Goal: Navigation & Orientation: Find specific page/section

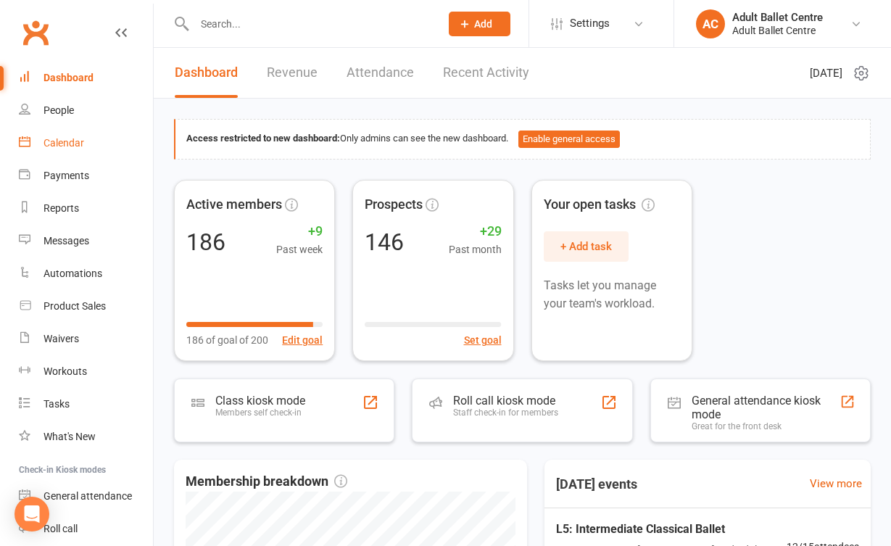
click at [72, 148] on div "Calendar" at bounding box center [63, 143] width 41 height 12
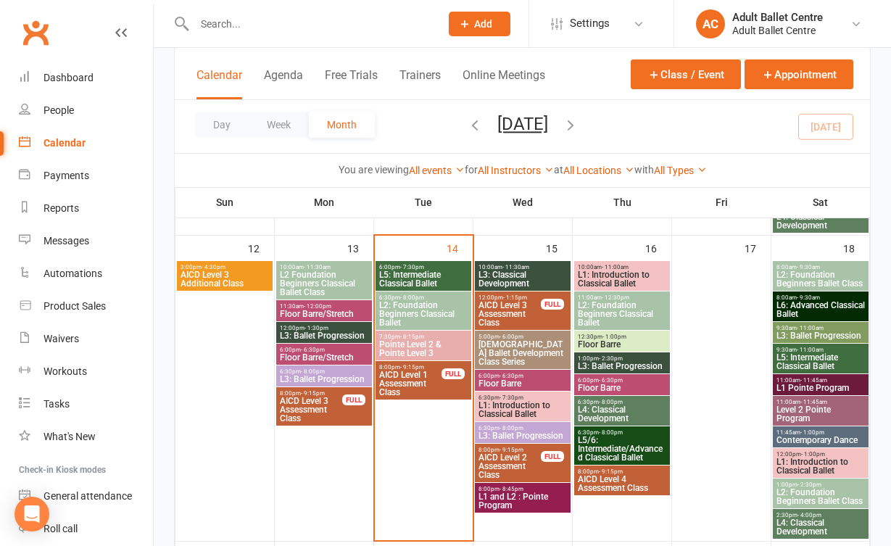
scroll to position [672, 0]
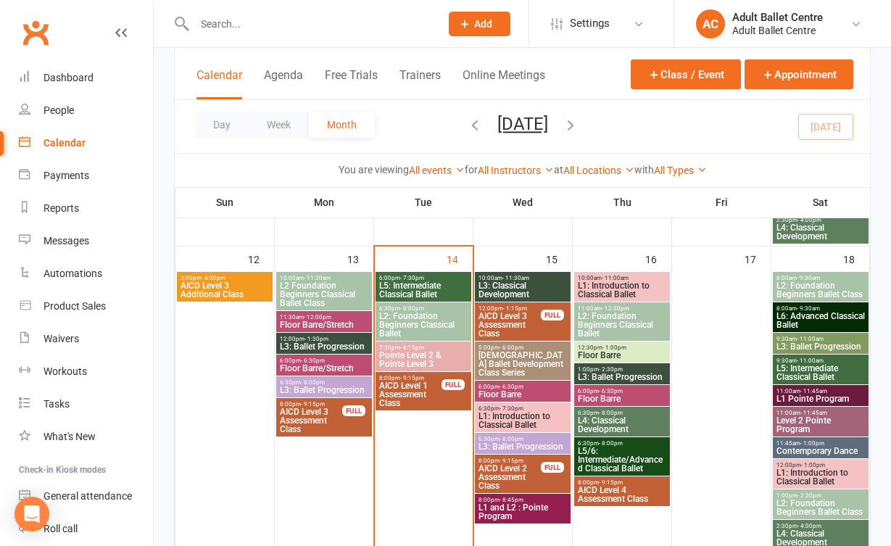
click at [403, 285] on span "L5: Intermediate Classical Ballet" at bounding box center [423, 289] width 90 height 17
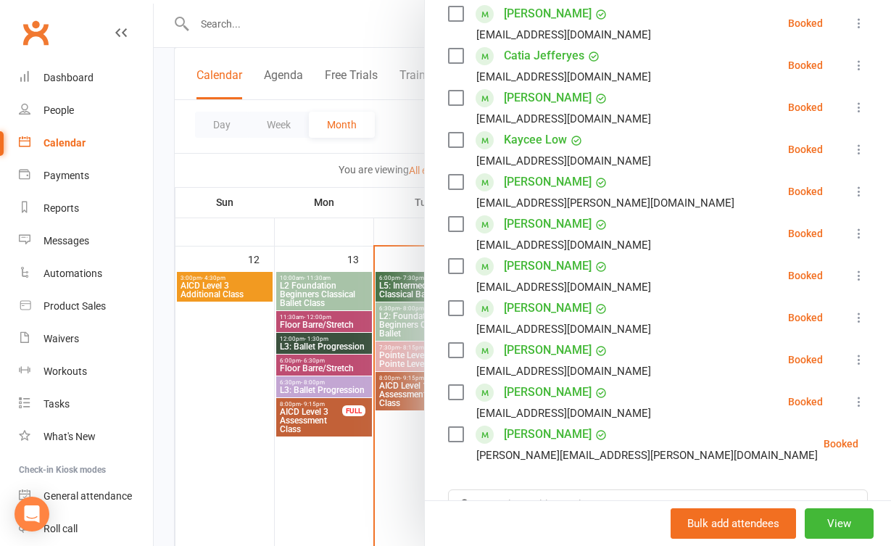
scroll to position [336, 0]
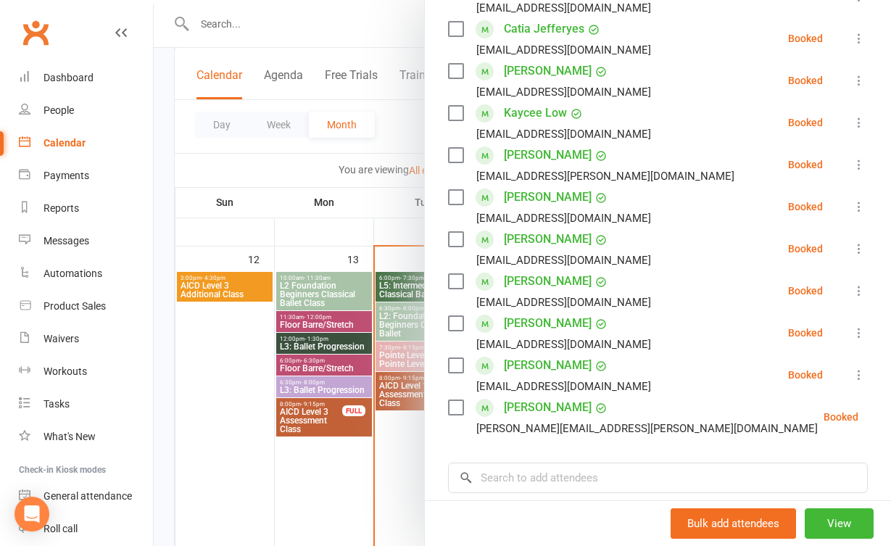
click at [375, 471] on div at bounding box center [522, 273] width 737 height 546
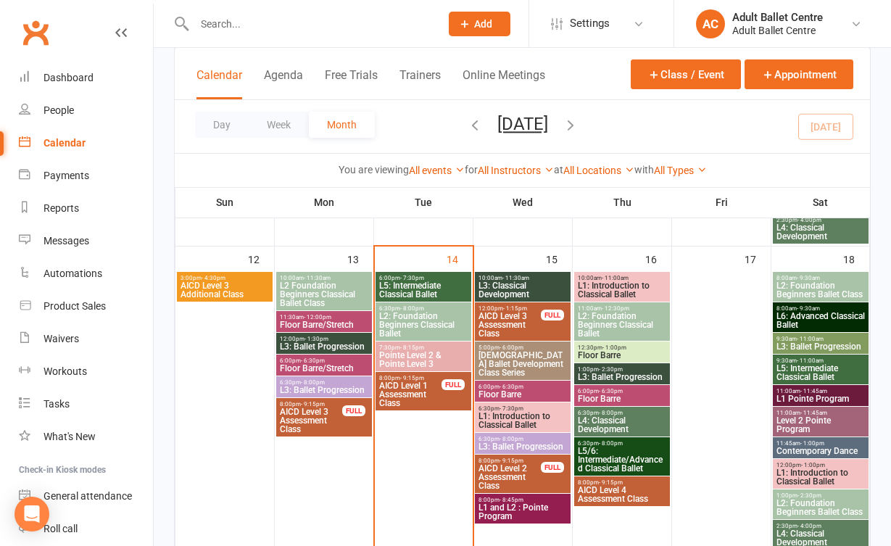
click at [393, 362] on span "Pointe Level 2 & Pointe Level 3" at bounding box center [423, 359] width 90 height 17
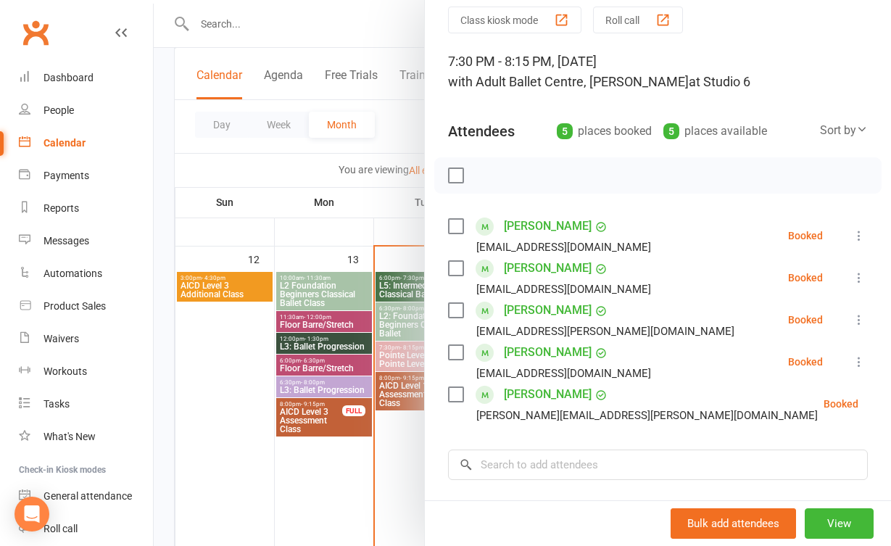
scroll to position [36, 0]
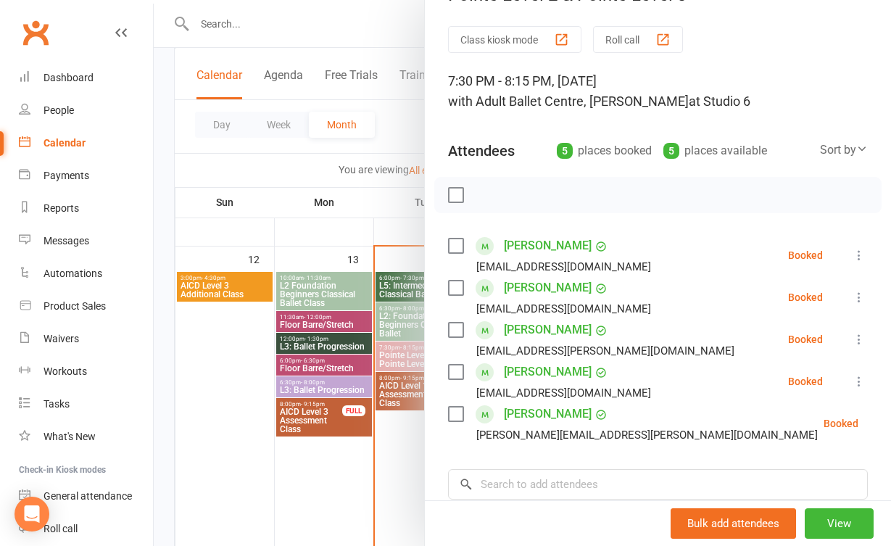
click at [399, 439] on div at bounding box center [522, 273] width 737 height 546
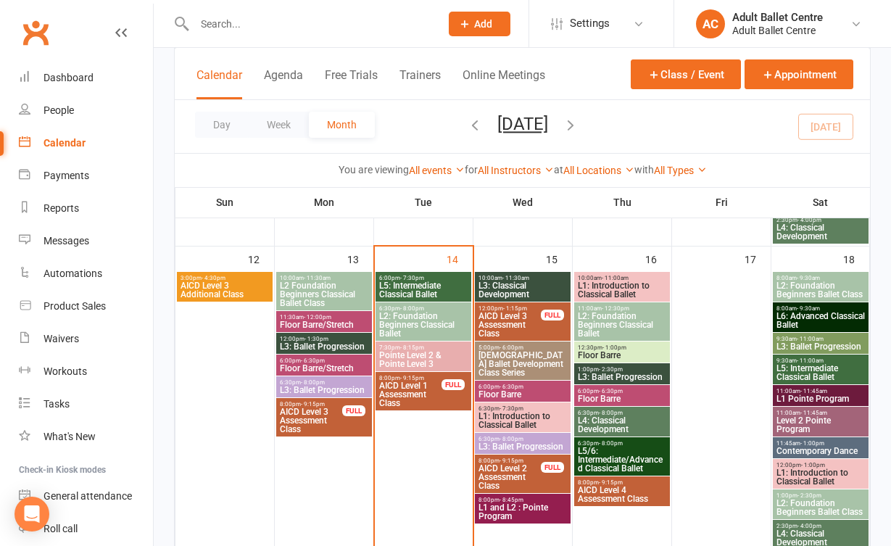
click at [523, 287] on span "L3: Classical Development" at bounding box center [523, 289] width 90 height 17
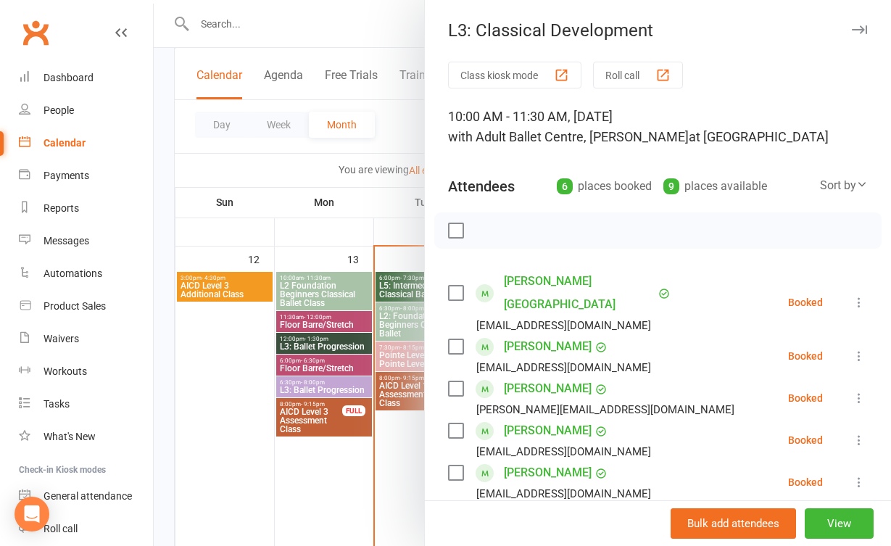
scroll to position [0, 0]
click at [399, 433] on div at bounding box center [522, 273] width 737 height 546
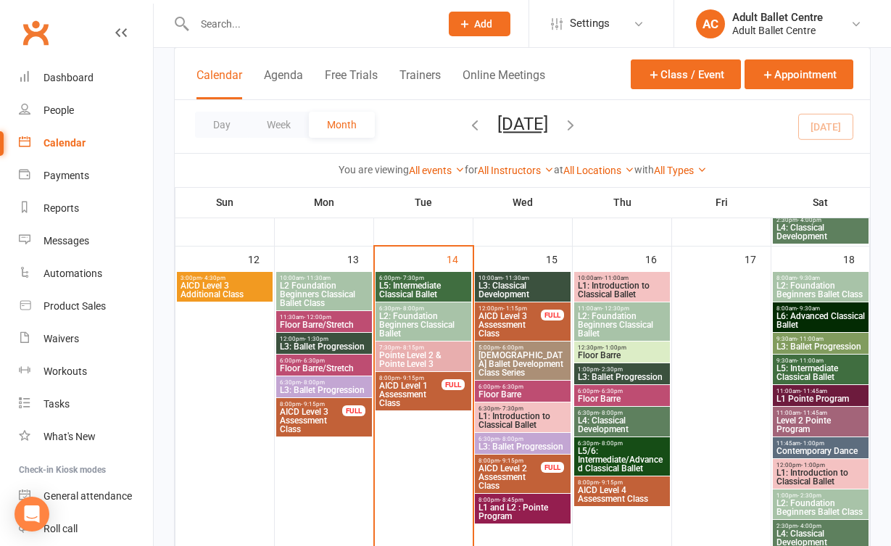
click at [333, 391] on span "L3: Ballet Progression" at bounding box center [324, 390] width 90 height 9
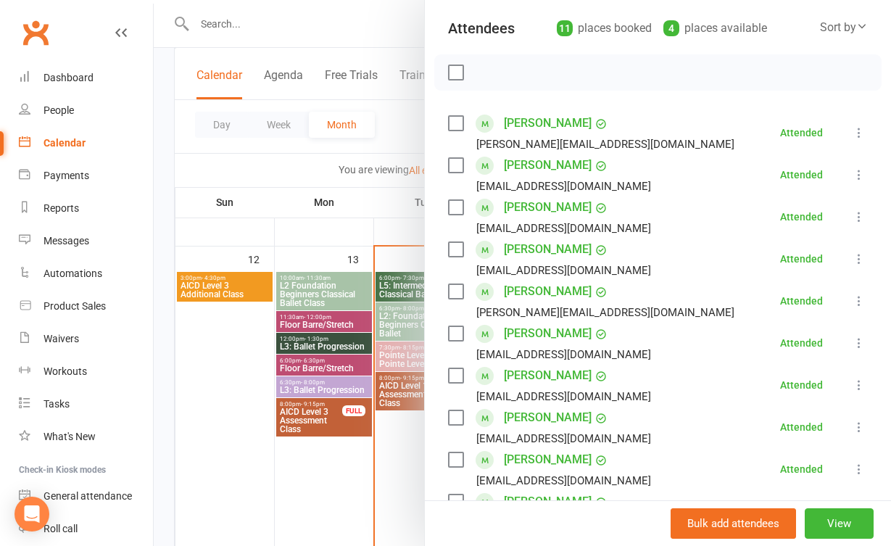
scroll to position [145, 0]
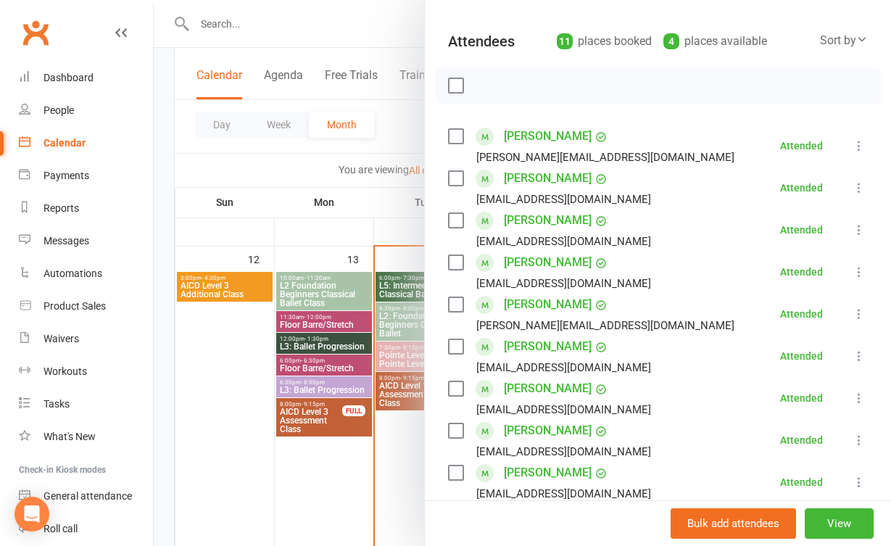
click at [399, 456] on div at bounding box center [522, 273] width 737 height 546
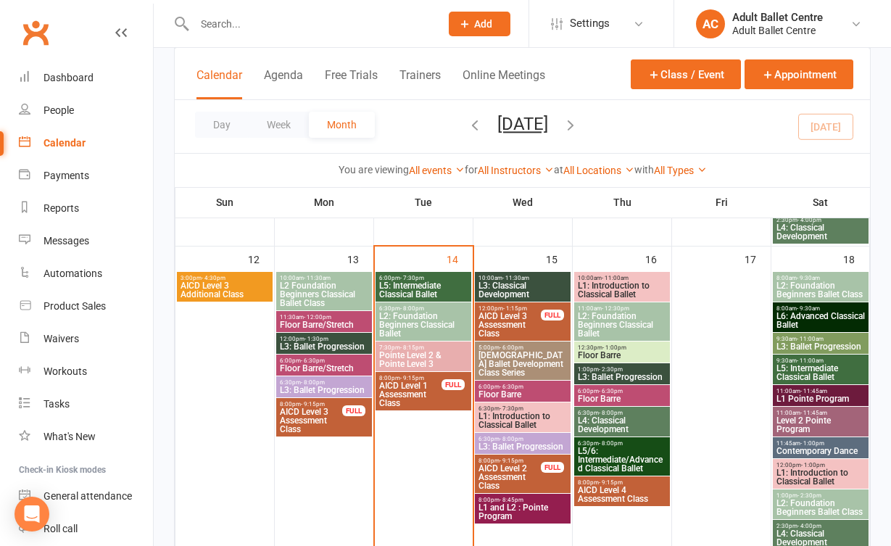
click at [425, 312] on span "L2: Foundation Beginners Classical Ballet" at bounding box center [423, 325] width 90 height 26
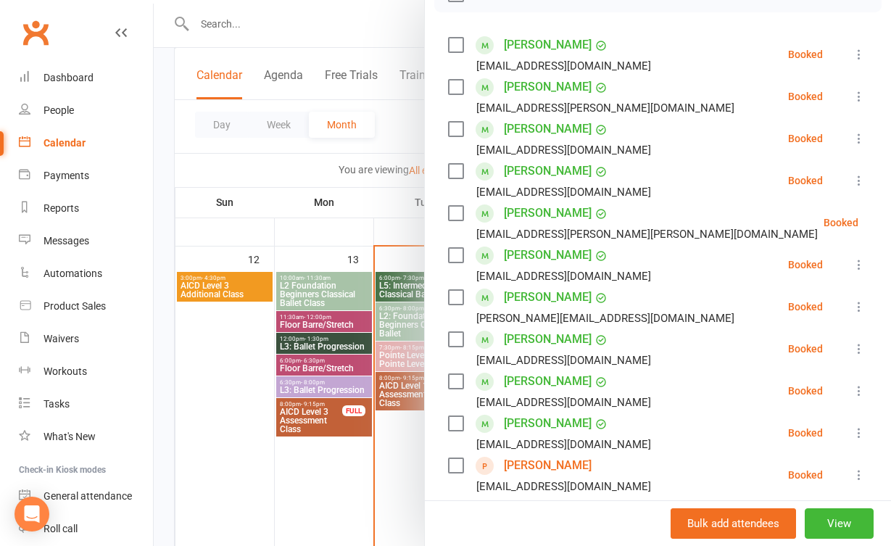
scroll to position [218, 0]
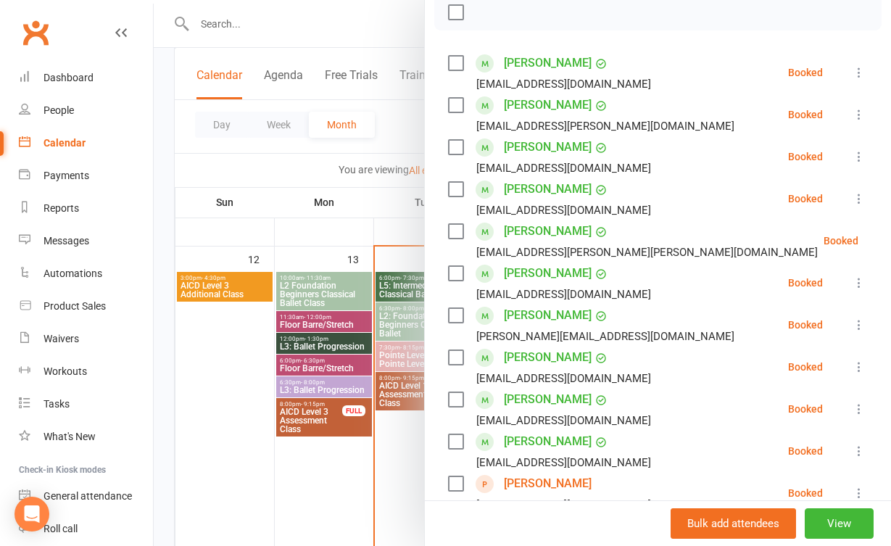
click at [390, 475] on div at bounding box center [522, 273] width 737 height 546
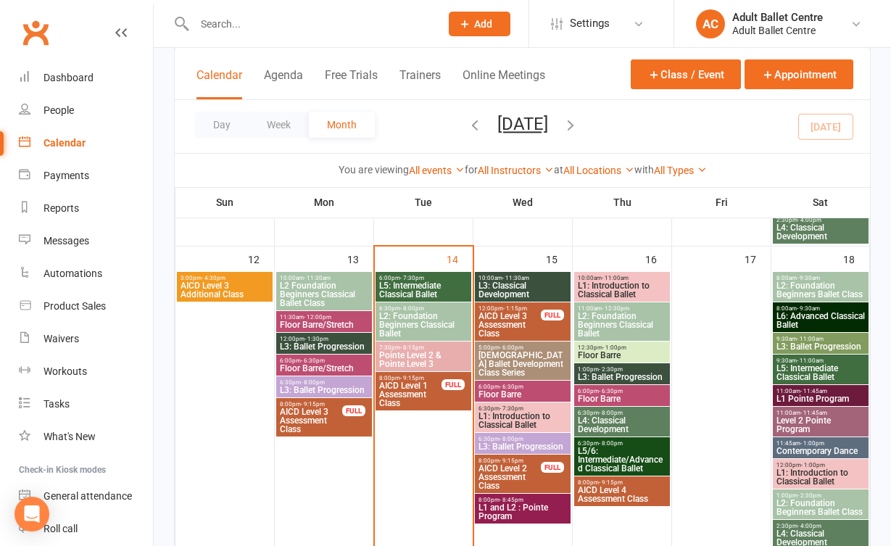
click at [422, 286] on span "L5: Intermediate Classical Ballet" at bounding box center [423, 289] width 90 height 17
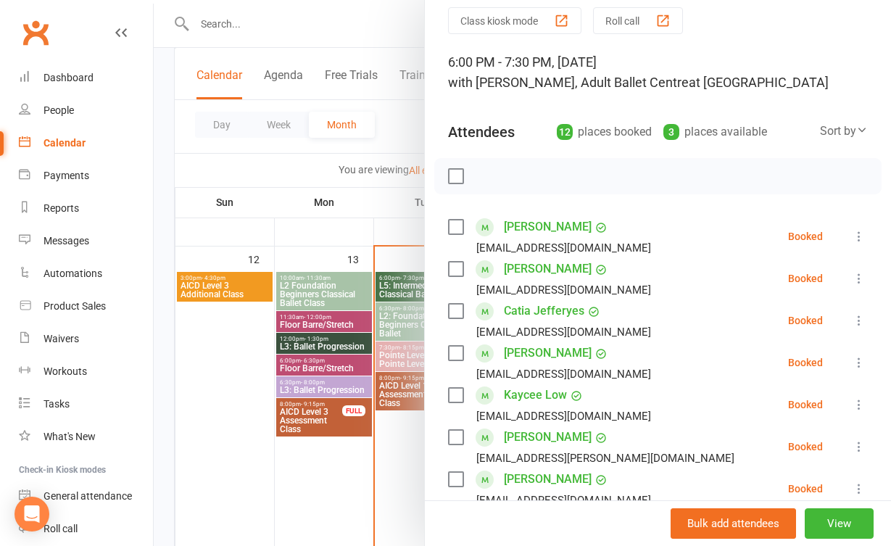
scroll to position [88, 0]
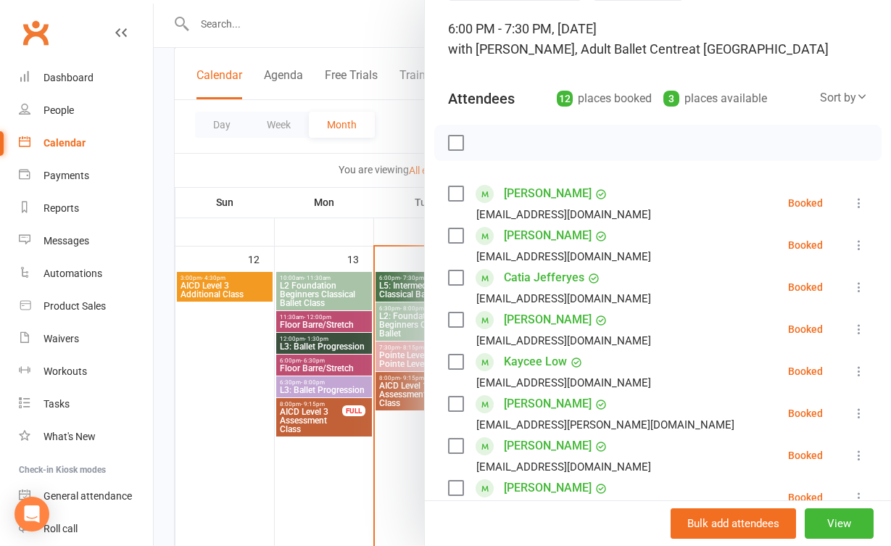
click at [385, 465] on div at bounding box center [522, 273] width 737 height 546
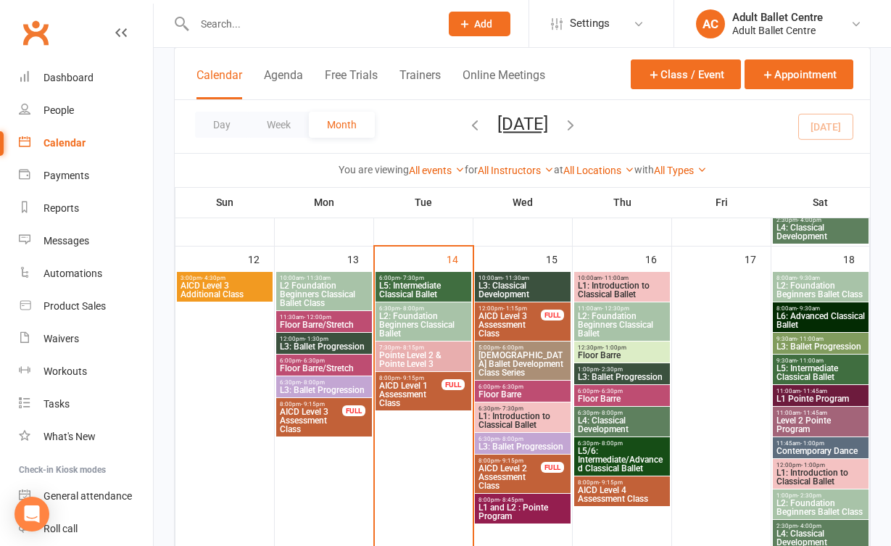
click at [438, 390] on span "AICD Level 1 Assessment Class" at bounding box center [410, 394] width 64 height 26
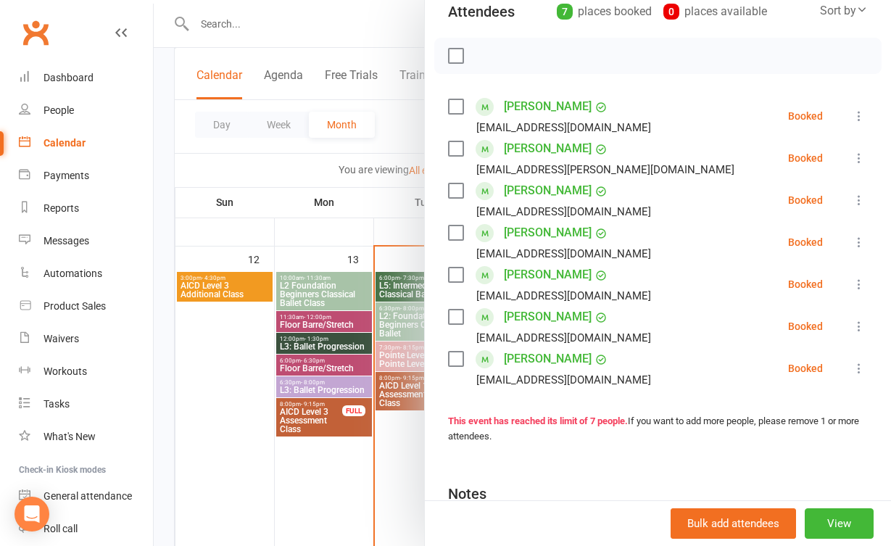
scroll to position [189, 0]
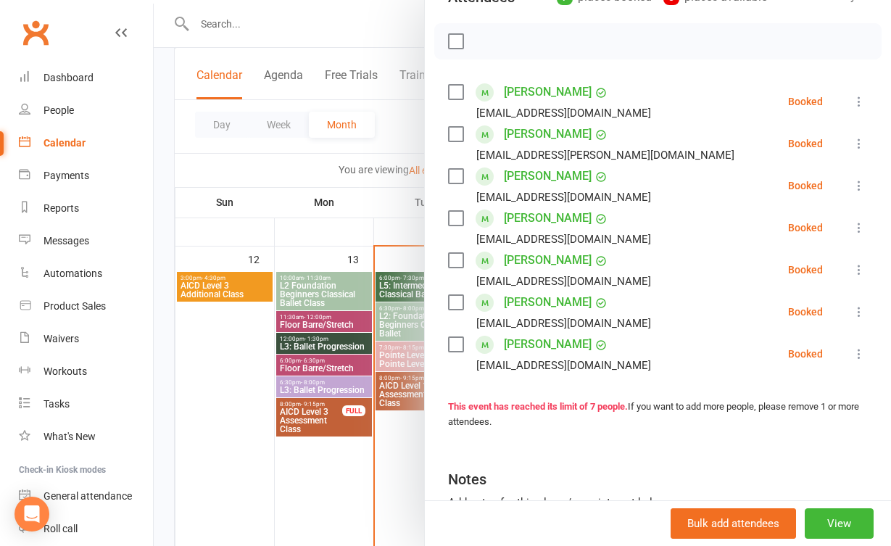
click at [401, 495] on div at bounding box center [522, 273] width 737 height 546
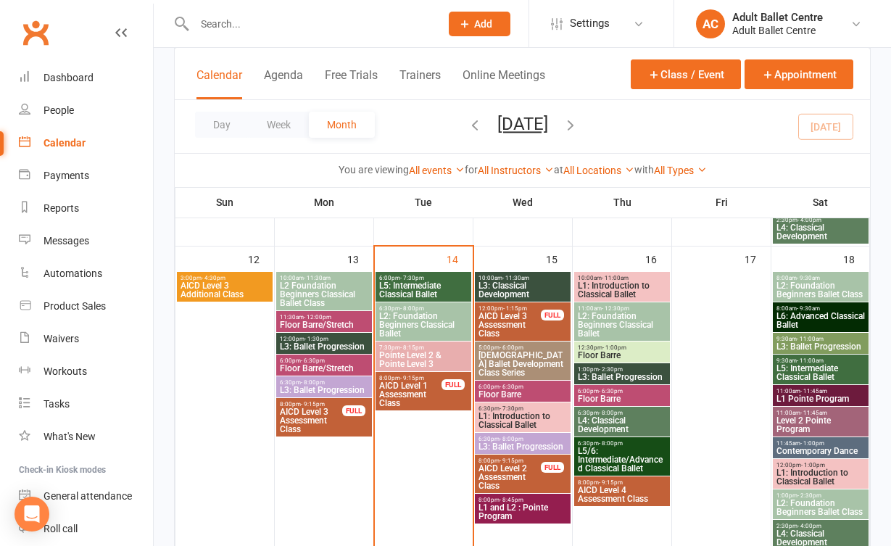
click at [428, 288] on span "L5: Intermediate Classical Ballet" at bounding box center [423, 289] width 90 height 17
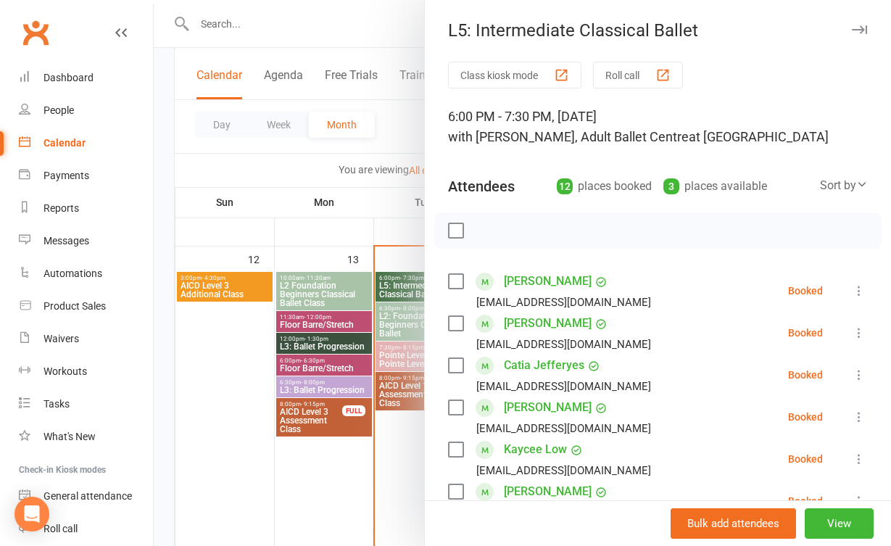
click at [399, 403] on div at bounding box center [522, 273] width 737 height 546
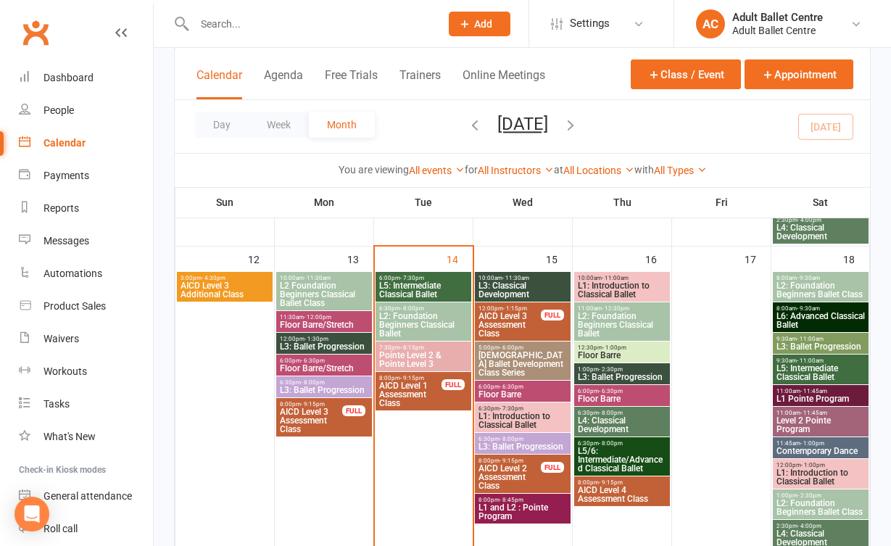
click at [407, 322] on span "L2: Foundation Beginners Classical Ballet" at bounding box center [423, 325] width 90 height 26
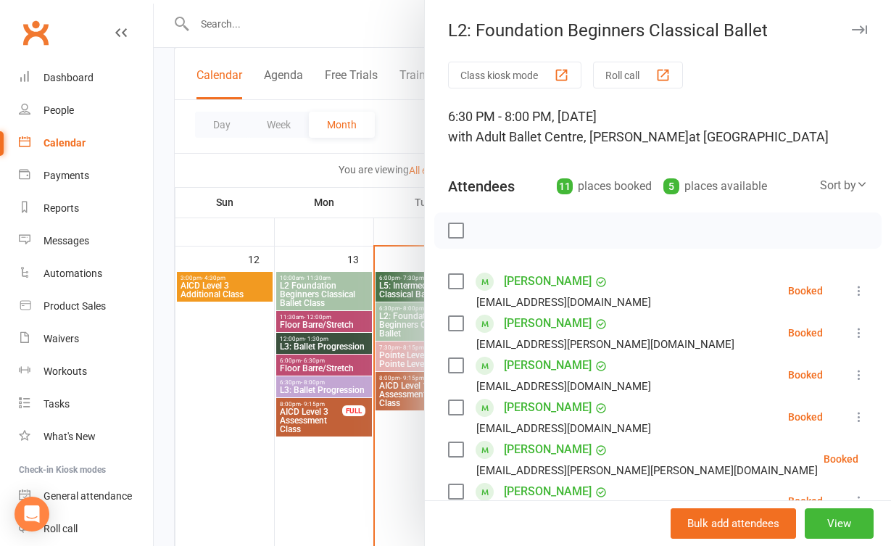
click at [402, 422] on div at bounding box center [522, 273] width 737 height 546
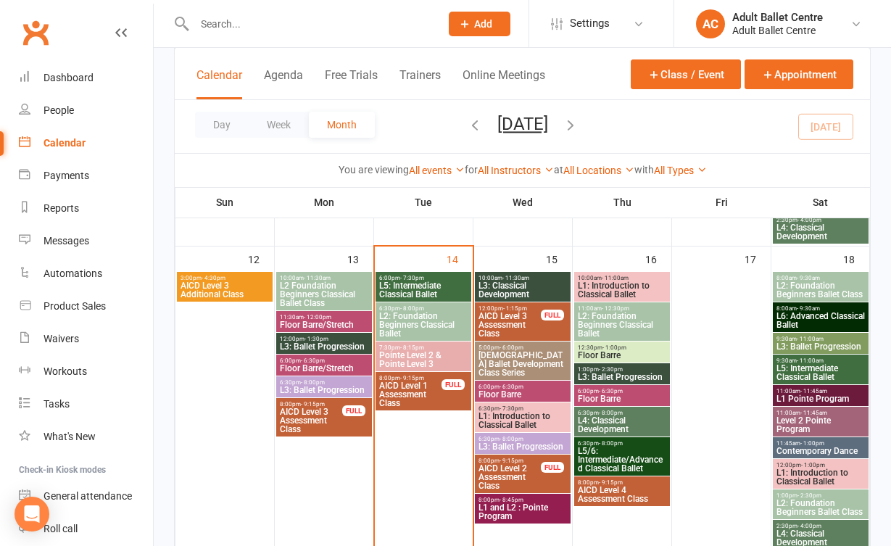
click at [397, 283] on span "L5: Intermediate Classical Ballet" at bounding box center [423, 289] width 90 height 17
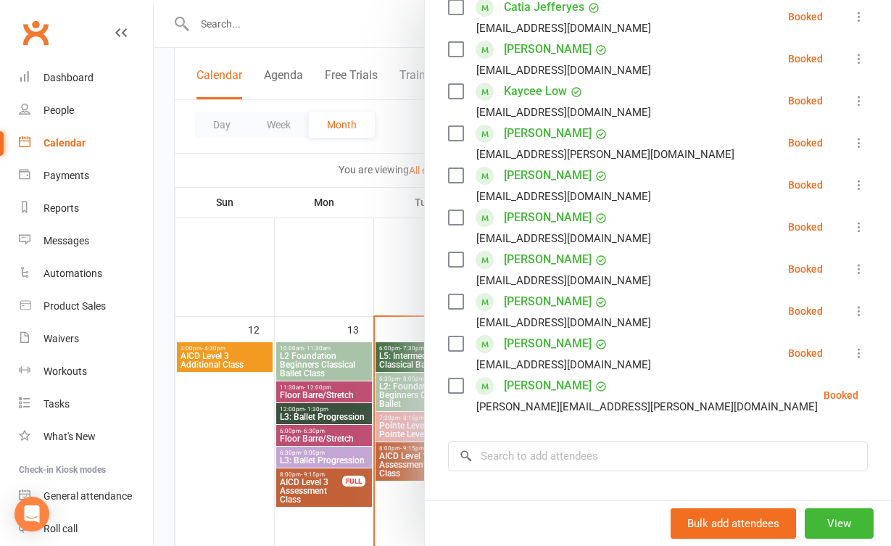
scroll to position [601, 0]
click at [399, 304] on div at bounding box center [522, 273] width 737 height 546
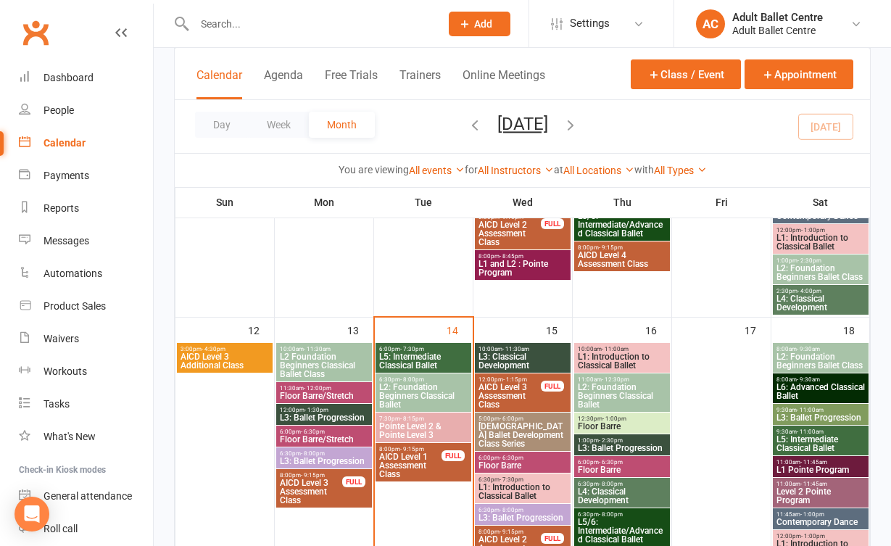
click at [430, 384] on span "L2: Foundation Beginners Classical Ballet" at bounding box center [423, 396] width 90 height 26
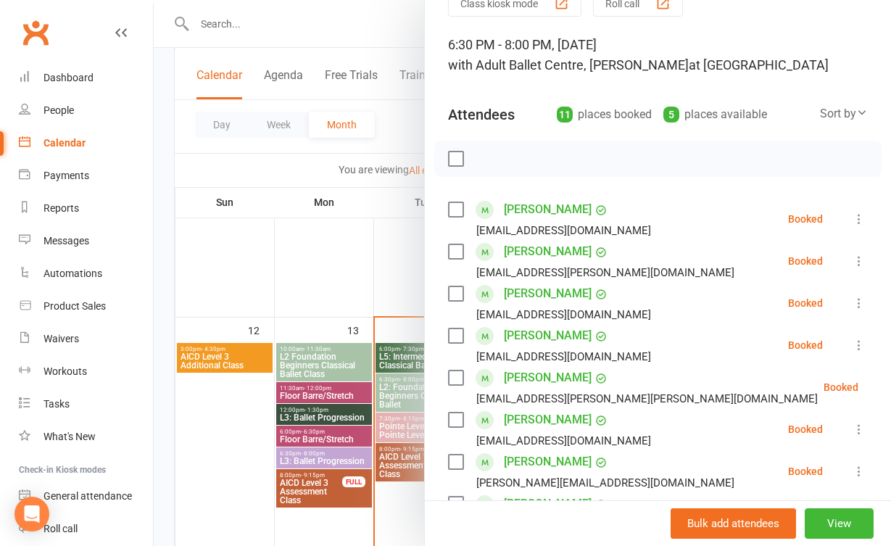
scroll to position [67, 0]
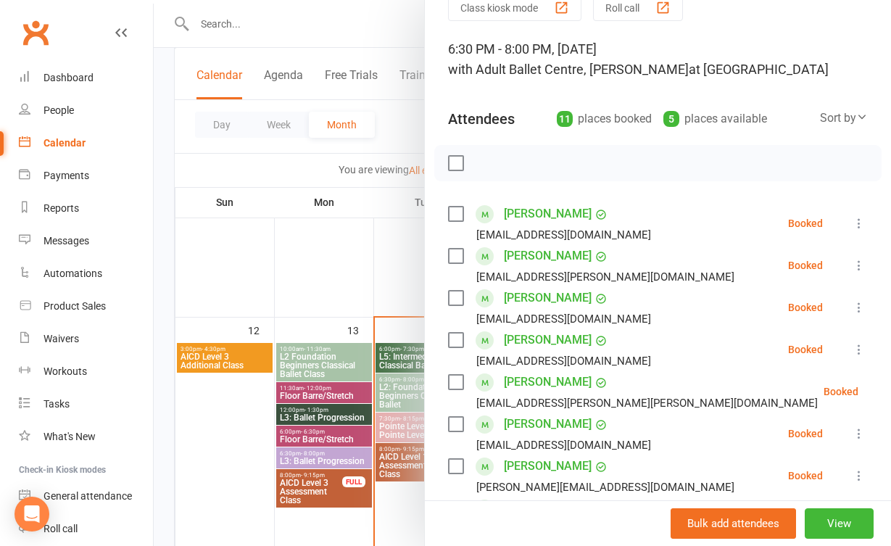
click at [366, 278] on div at bounding box center [522, 273] width 737 height 546
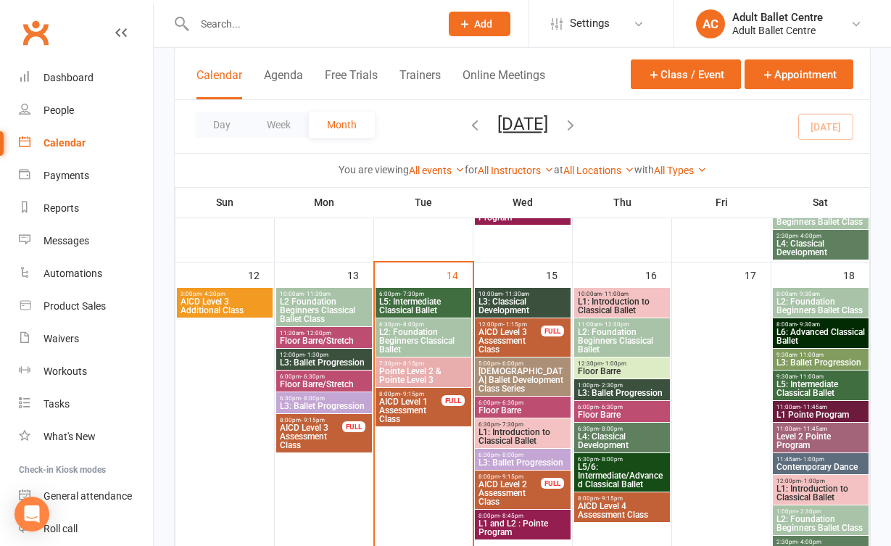
scroll to position [657, 0]
click at [423, 311] on span "L5: Intermediate Classical Ballet" at bounding box center [423, 305] width 90 height 17
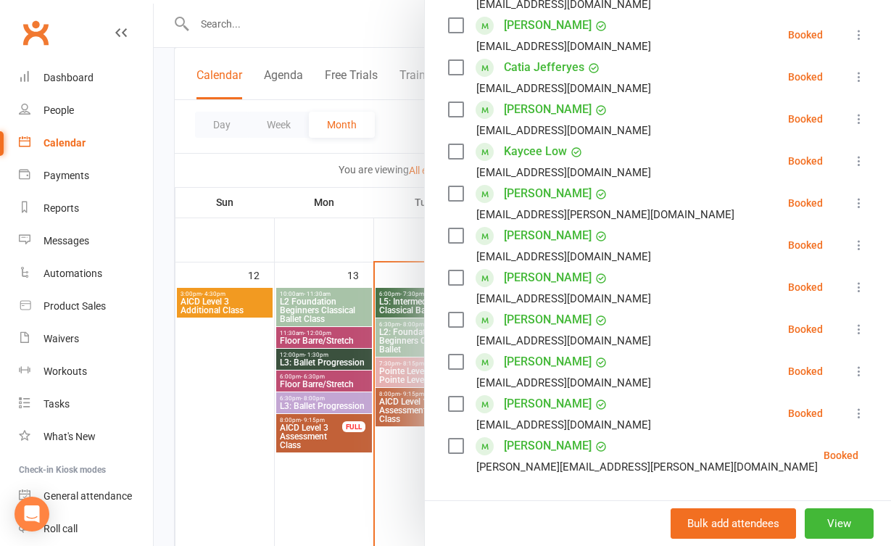
scroll to position [314, 0]
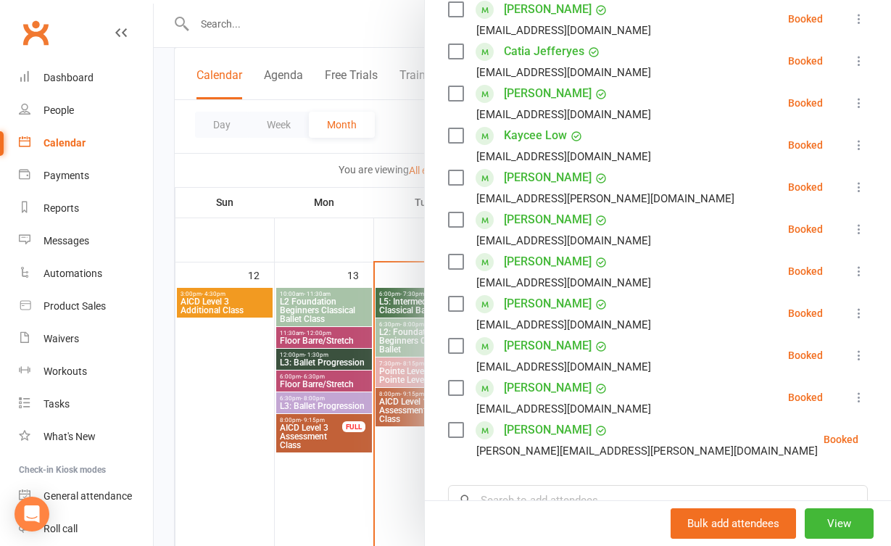
click at [401, 474] on div at bounding box center [522, 273] width 737 height 546
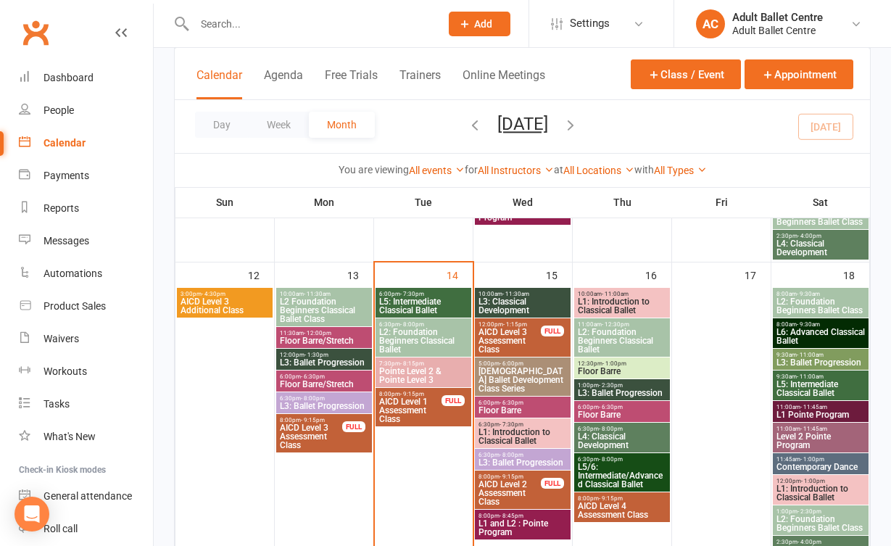
click at [401, 336] on span "L2: Foundation Beginners Classical Ballet" at bounding box center [423, 341] width 90 height 26
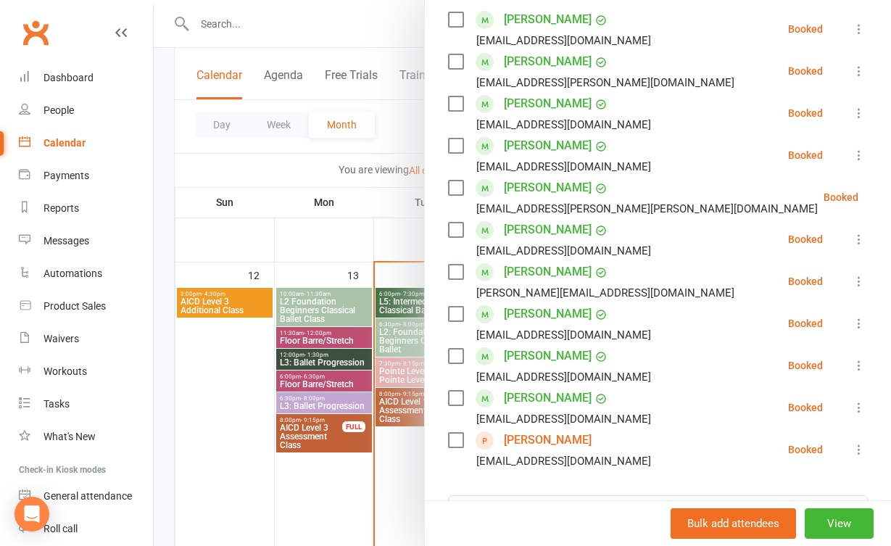
scroll to position [275, 0]
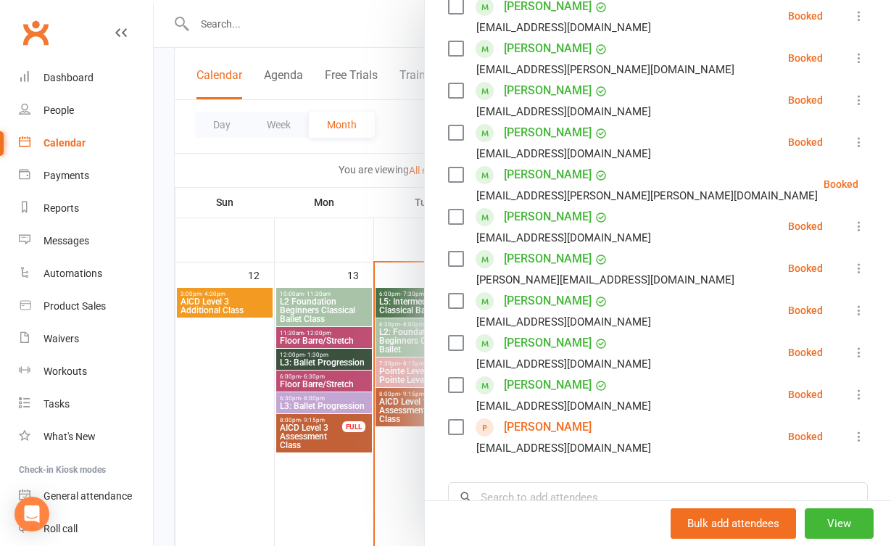
click at [396, 304] on div at bounding box center [522, 273] width 737 height 546
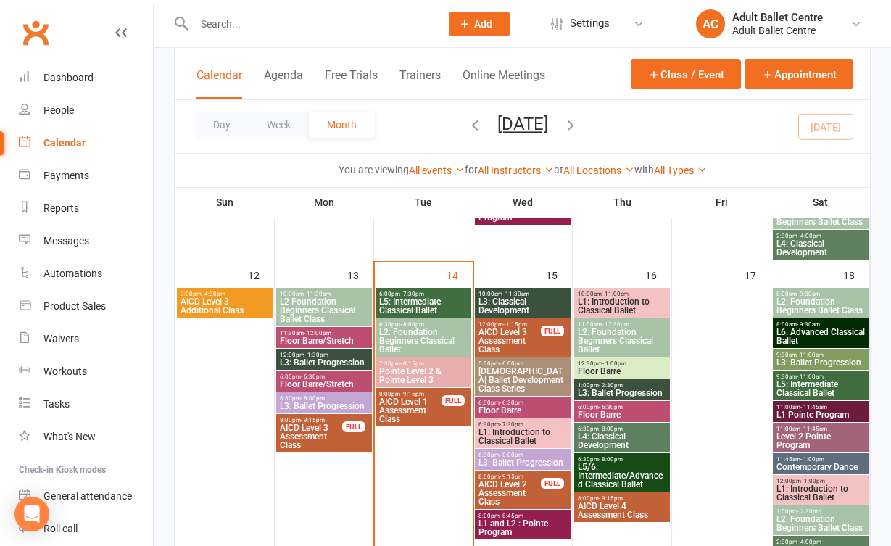
click at [389, 301] on span "L5: Intermediate Classical Ballet" at bounding box center [423, 305] width 90 height 17
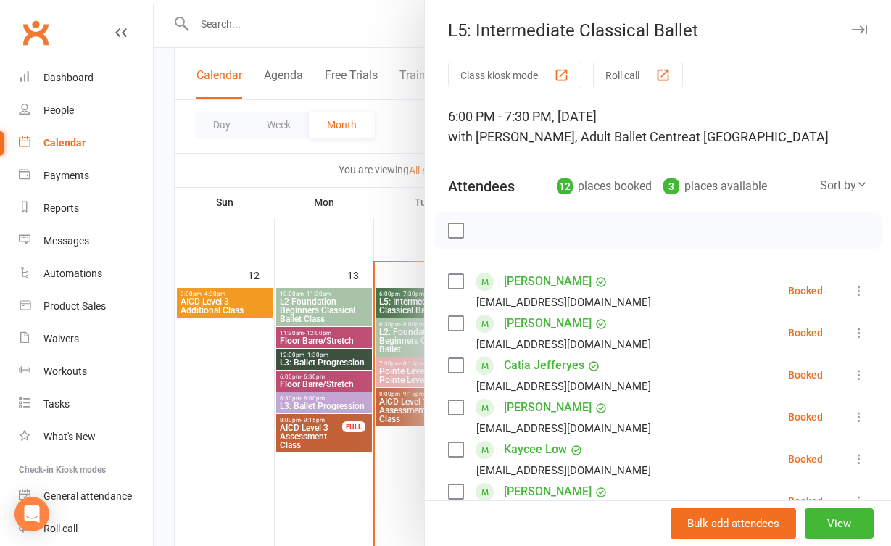
click at [409, 360] on div at bounding box center [522, 273] width 737 height 546
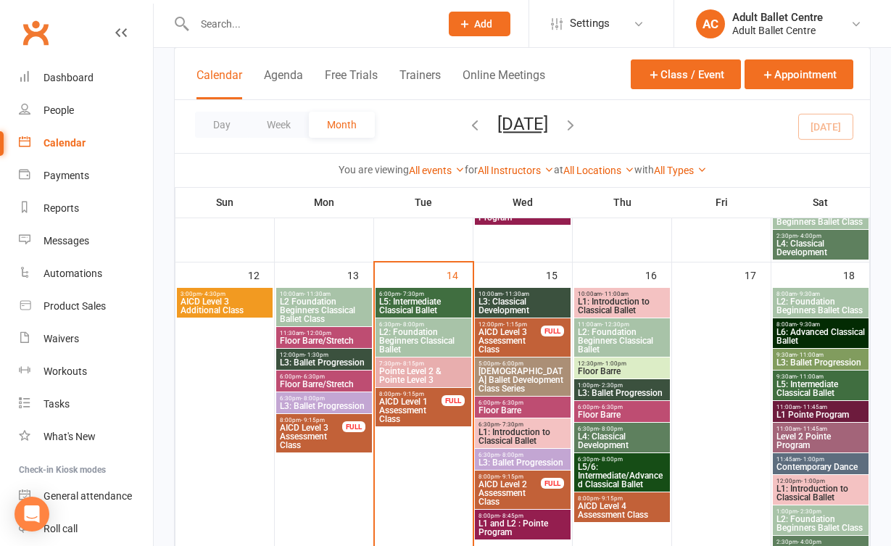
click at [409, 348] on span "L2: Foundation Beginners Classical Ballet" at bounding box center [423, 341] width 90 height 26
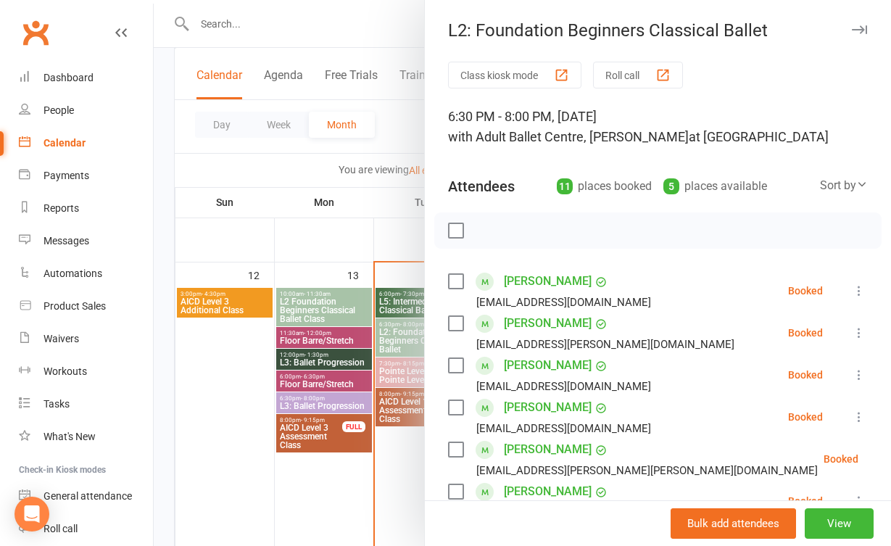
click at [379, 383] on div at bounding box center [522, 273] width 737 height 546
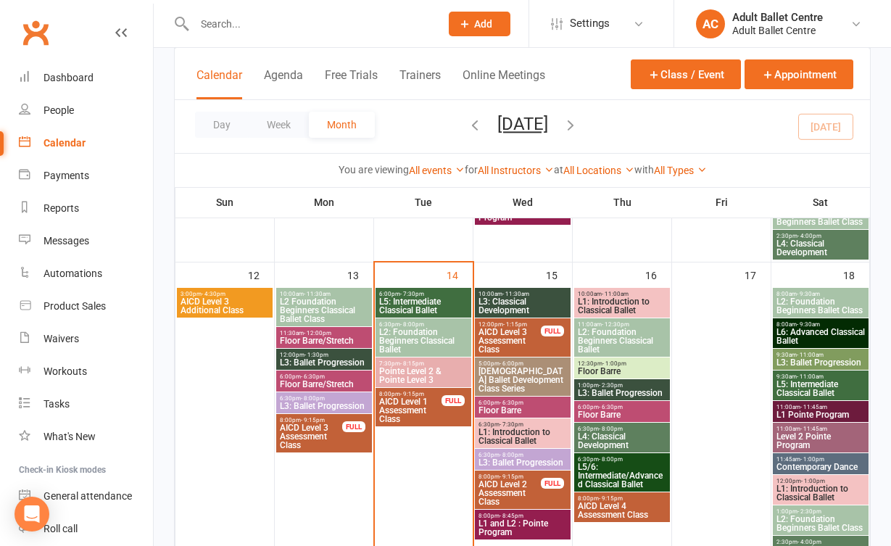
click at [393, 307] on span "L5: Intermediate Classical Ballet" at bounding box center [423, 305] width 90 height 17
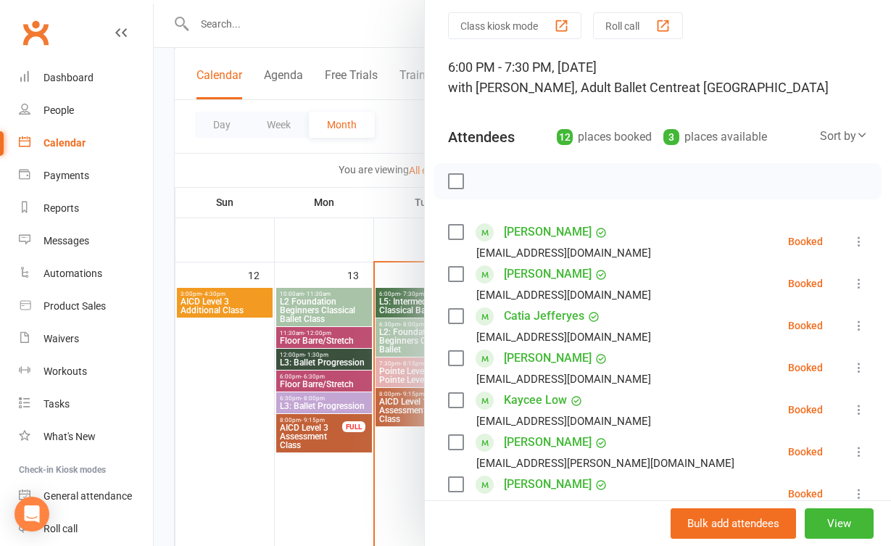
scroll to position [51, 0]
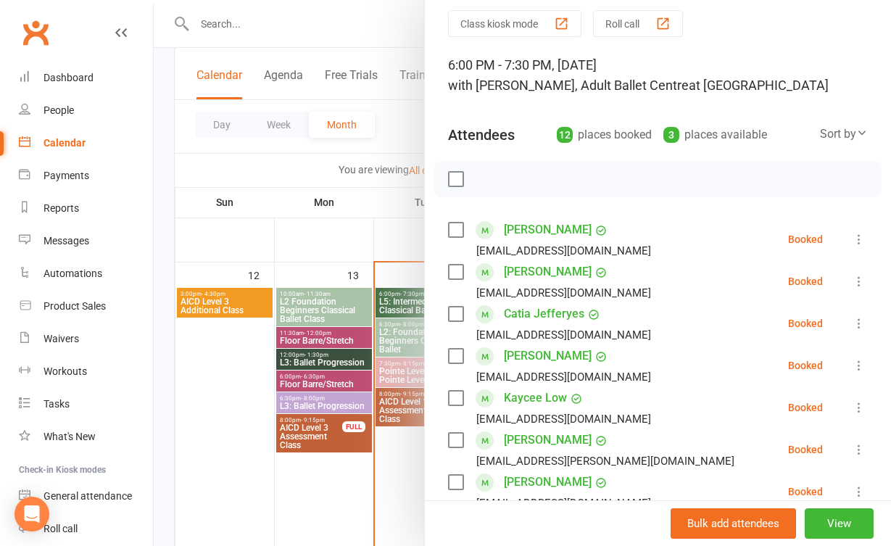
click at [413, 280] on div at bounding box center [522, 273] width 737 height 546
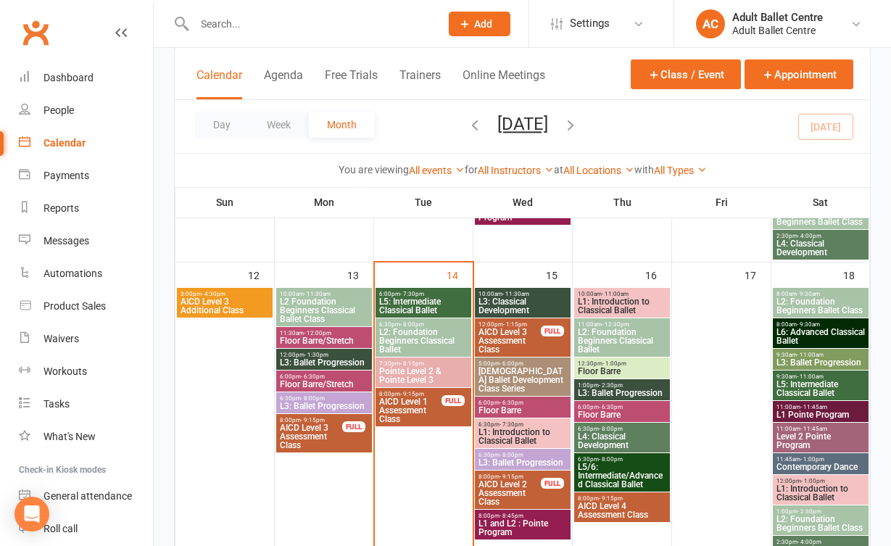
click at [417, 332] on span "L2: Foundation Beginners Classical Ballet" at bounding box center [423, 341] width 90 height 26
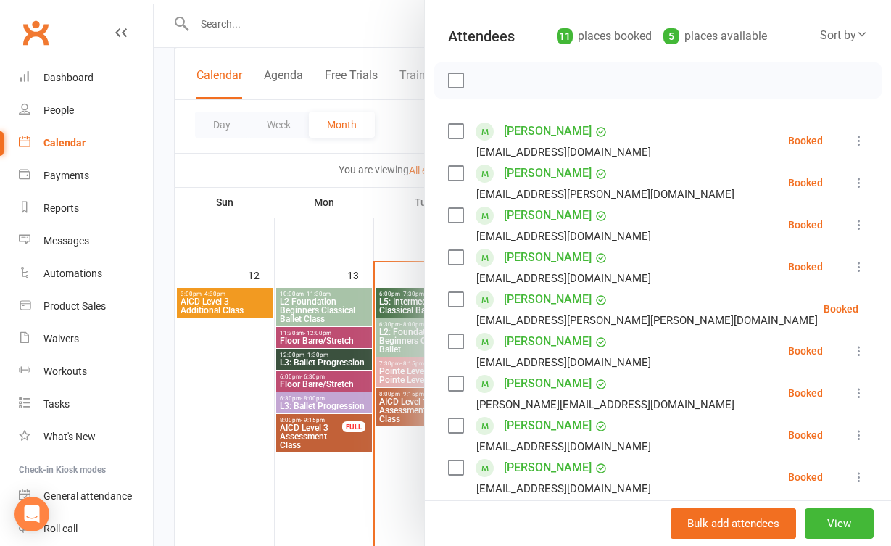
scroll to position [166, 0]
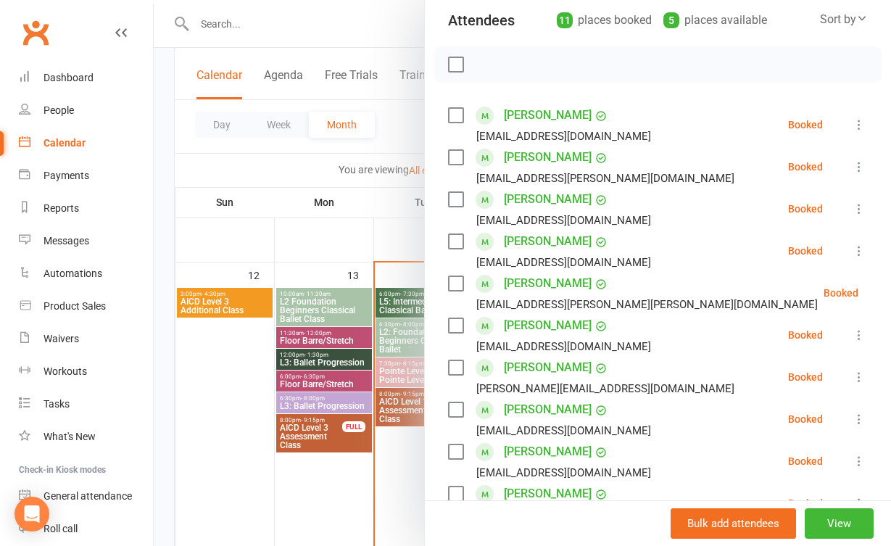
click at [376, 312] on div at bounding box center [522, 273] width 737 height 546
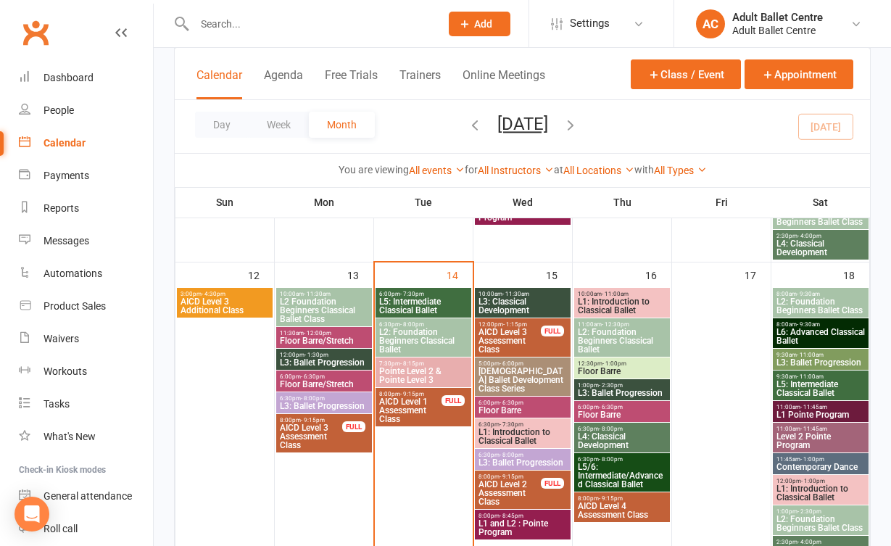
click at [396, 307] on span "L5: Intermediate Classical Ballet" at bounding box center [423, 305] width 90 height 17
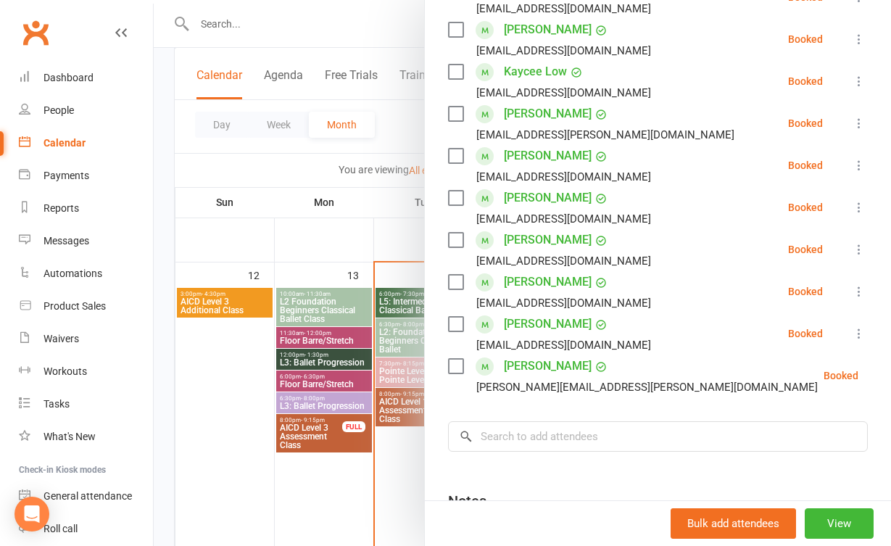
scroll to position [378, 0]
click at [381, 269] on div at bounding box center [522, 273] width 737 height 546
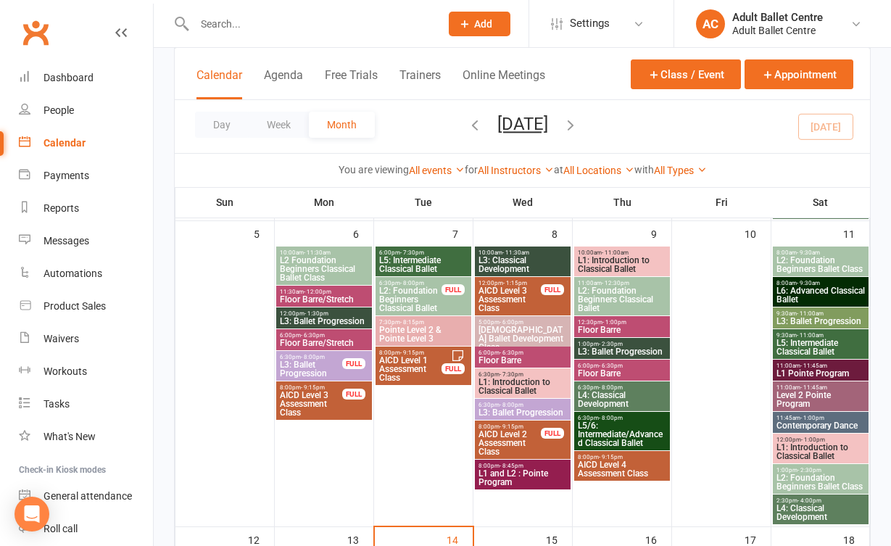
scroll to position [351, 0]
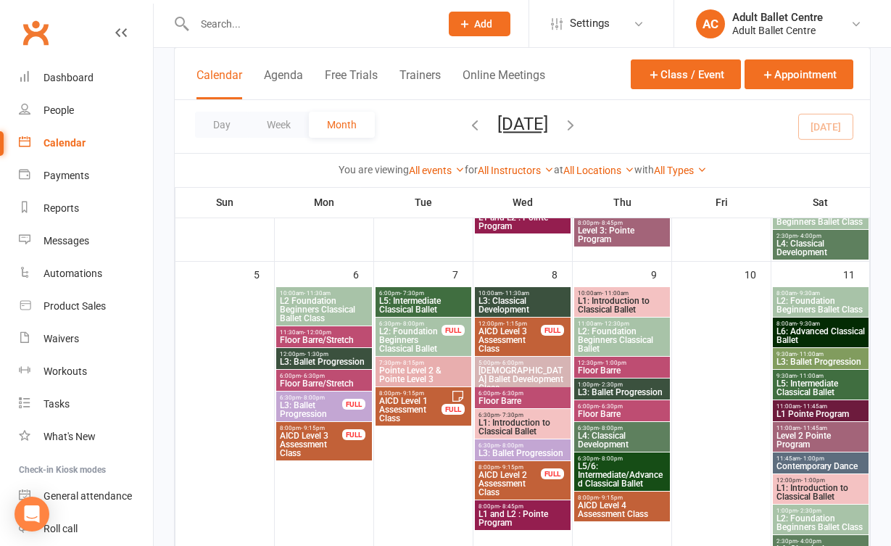
click at [380, 289] on div "6:00pm - 7:30pm L5: Intermediate Classical Ballet" at bounding box center [423, 302] width 96 height 30
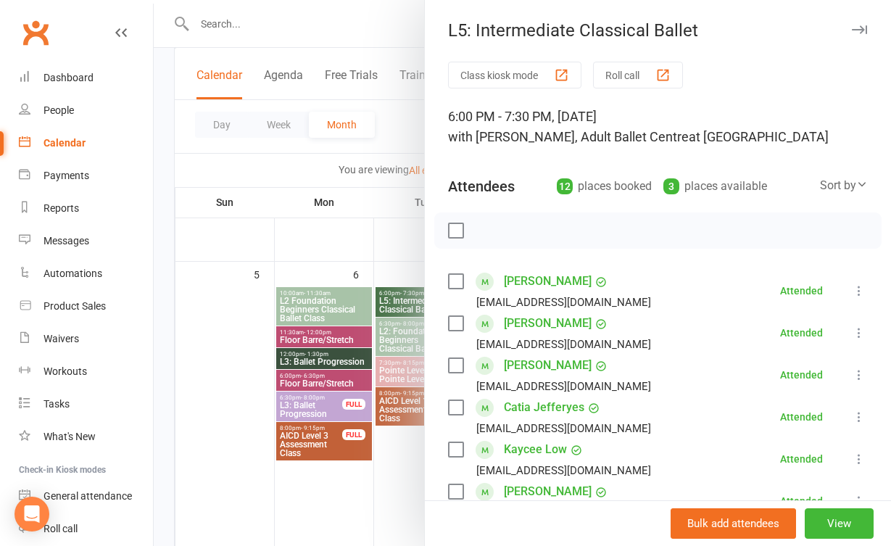
click at [394, 432] on div at bounding box center [522, 273] width 737 height 546
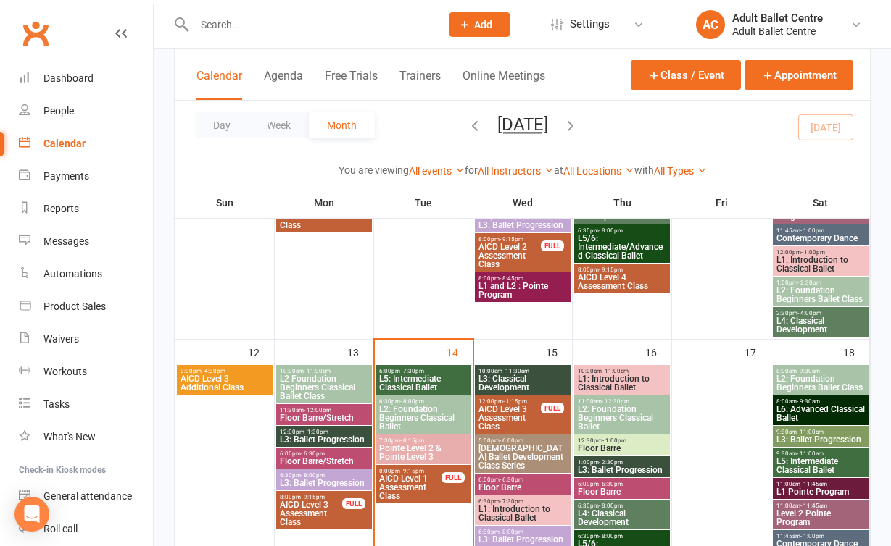
scroll to position [586, 0]
